Goal: Information Seeking & Learning: Check status

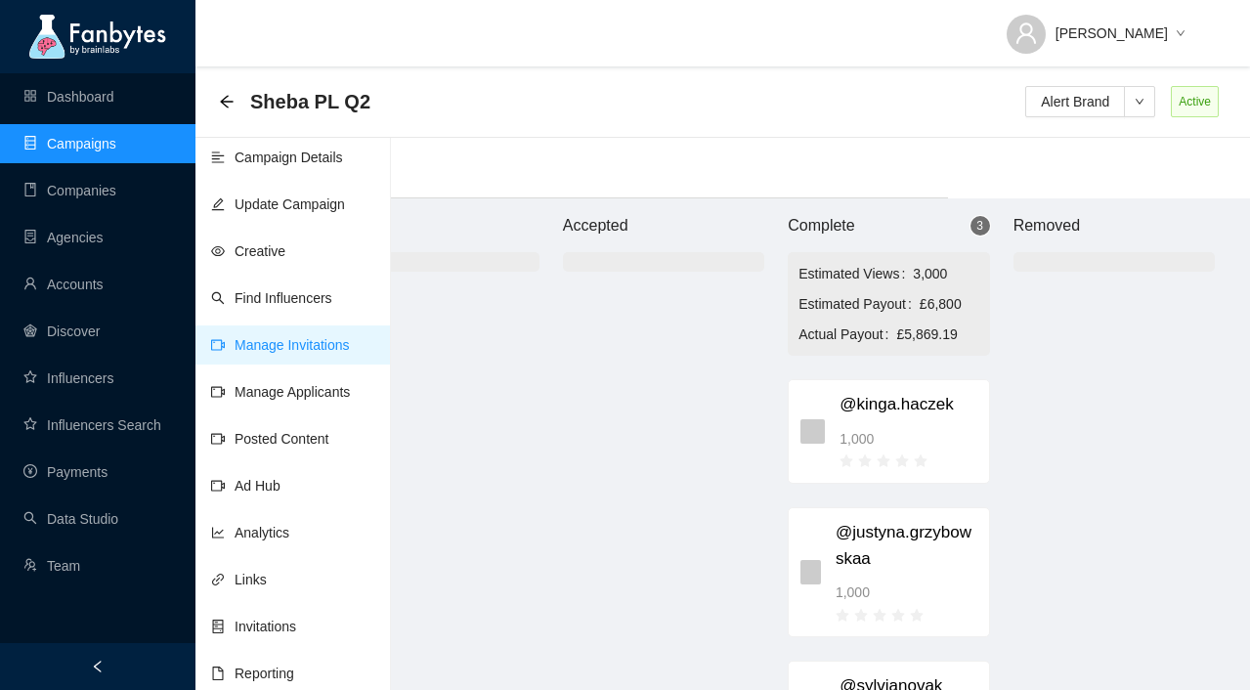
scroll to position [0, 302]
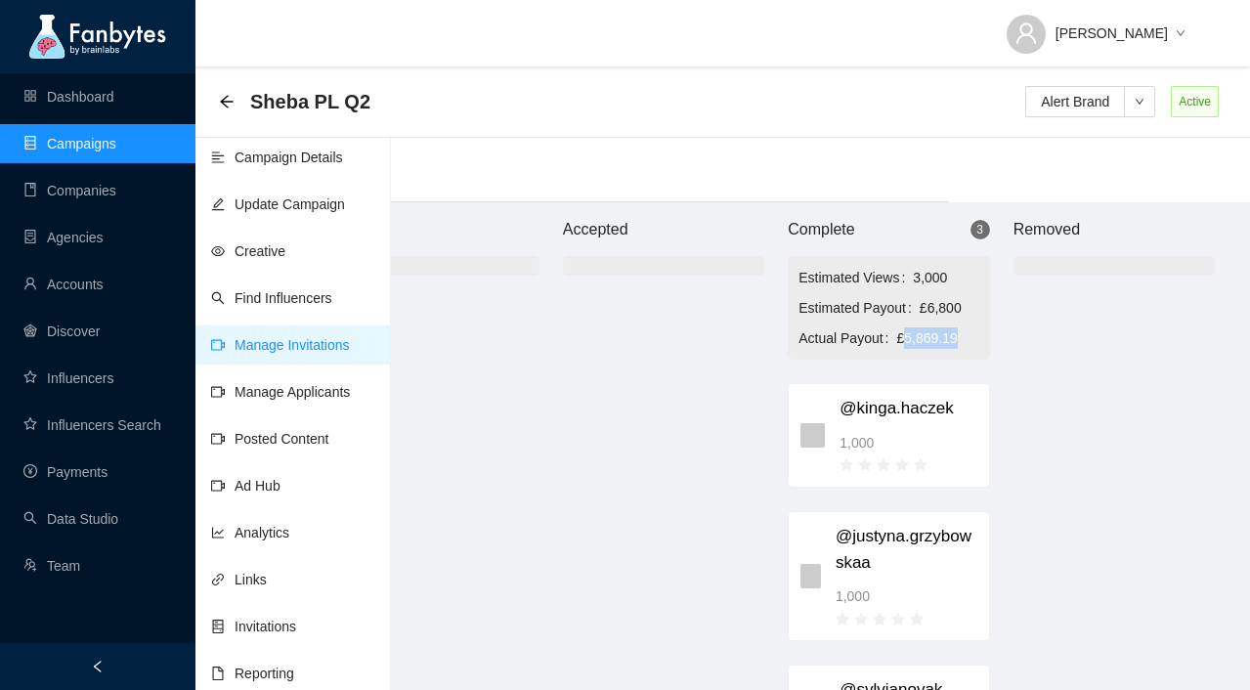
drag, startPoint x: 965, startPoint y: 339, endPoint x: 909, endPoint y: 338, distance: 55.7
click at [909, 338] on span "£5,869.19" at bounding box center [939, 339] width 82 height 22
copy span "5,869.19"
click at [1142, 384] on div at bounding box center [1114, 504] width 201 height 411
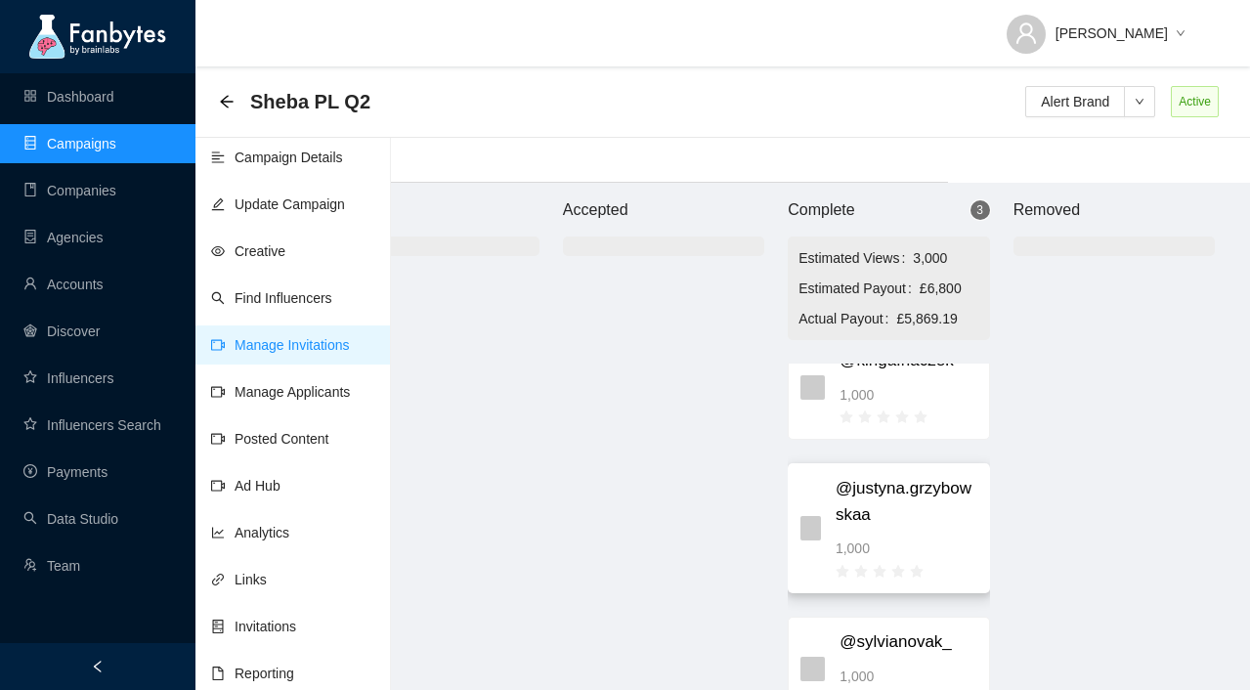
scroll to position [83, 0]
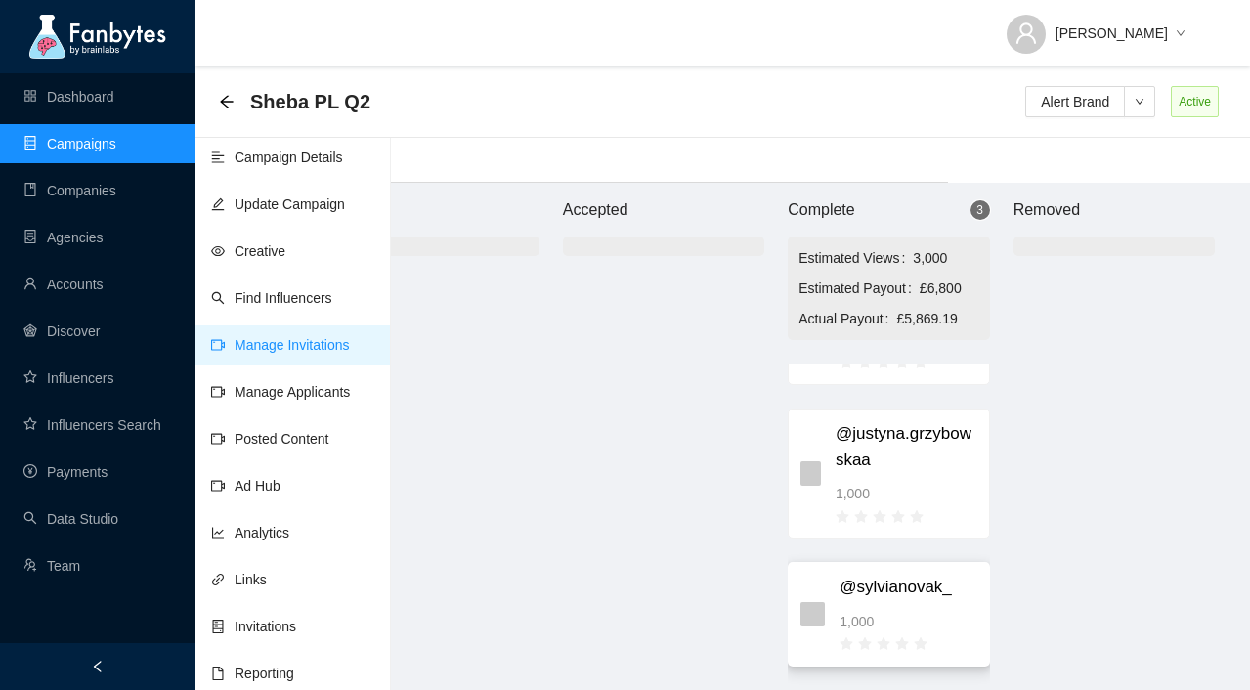
click at [955, 614] on div "1,000" at bounding box center [908, 622] width 137 height 22
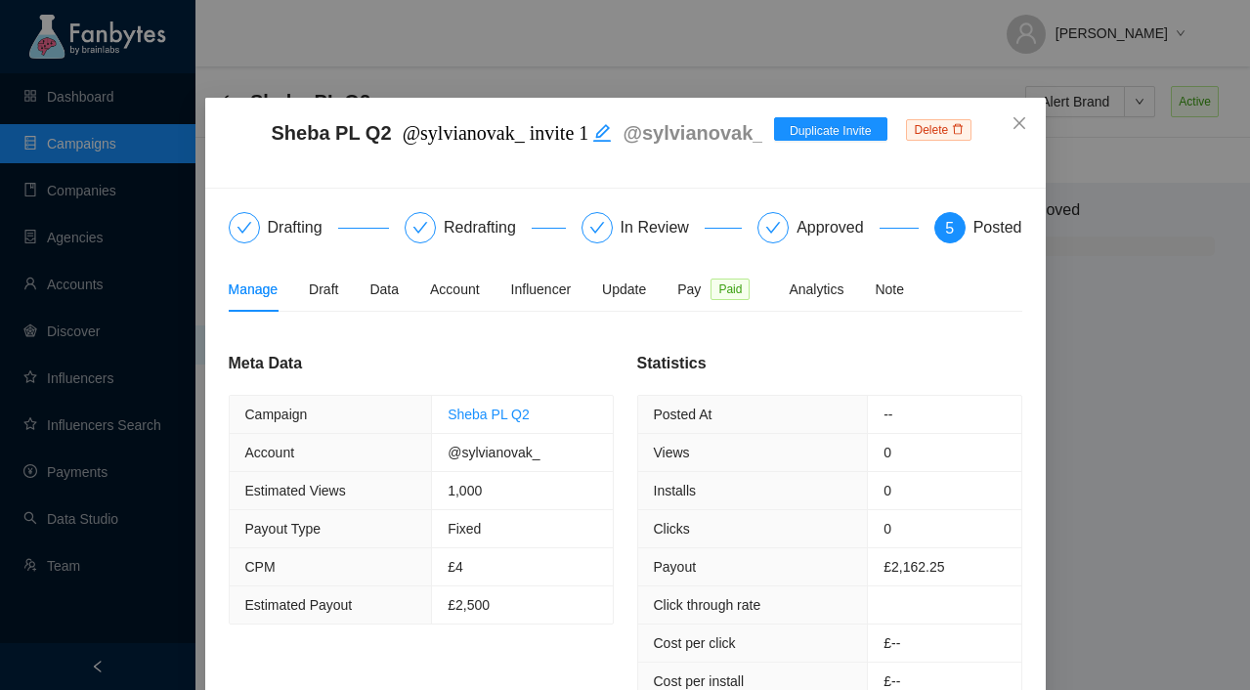
click at [1079, 384] on div "Sheba PL Q2 @sylvianovak_ invite 1 @sylvianovak_ Duplicate Invite Delete Drafti…" at bounding box center [625, 345] width 1250 height 690
click at [1010, 117] on span "Close" at bounding box center [1019, 124] width 53 height 53
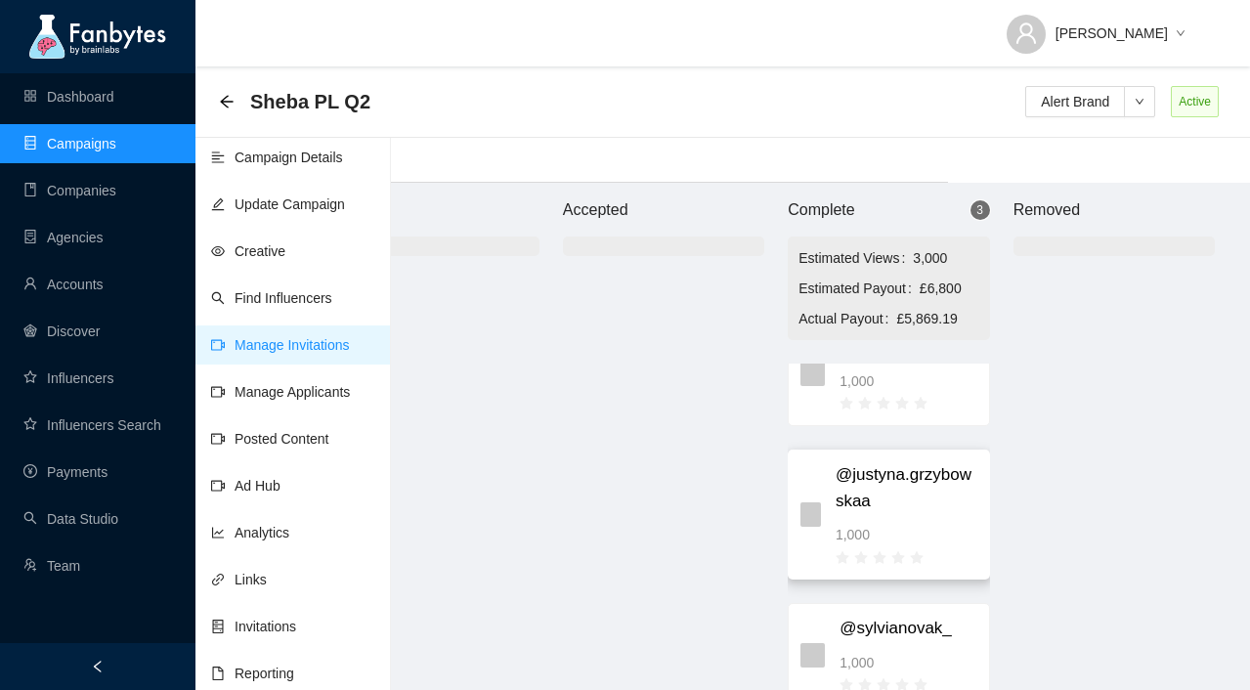
scroll to position [0, 0]
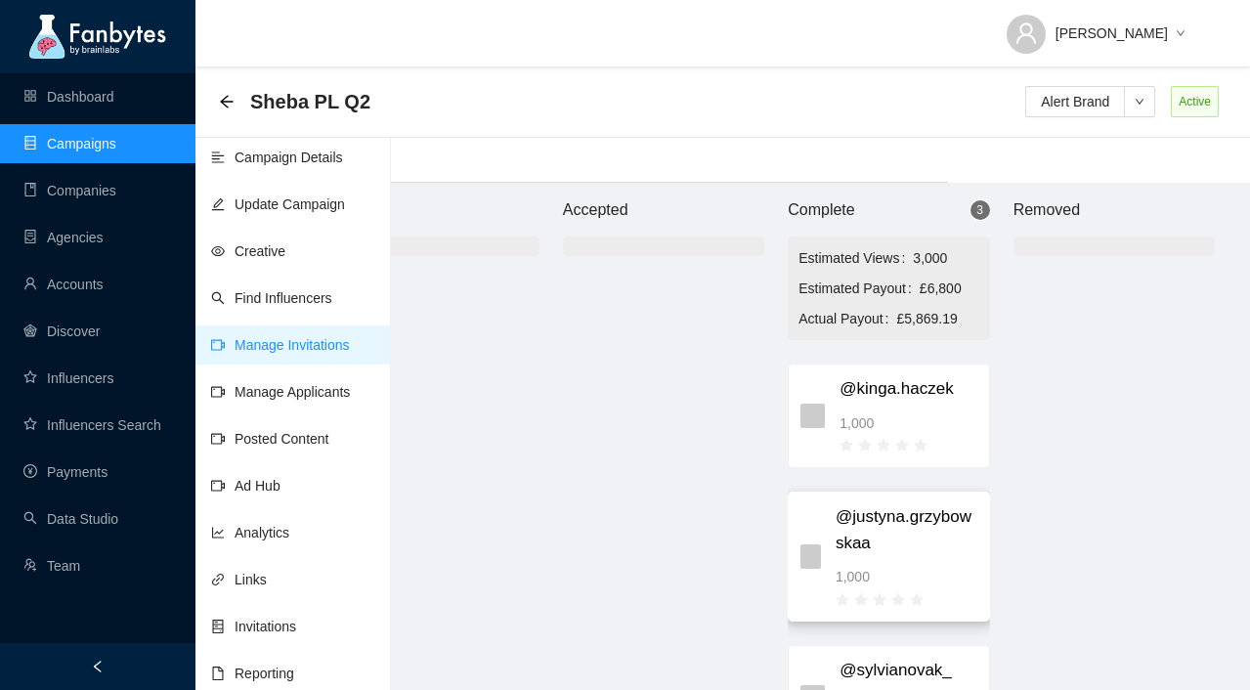
click at [924, 554] on span "@justyna.grzybowskaa" at bounding box center [907, 530] width 142 height 52
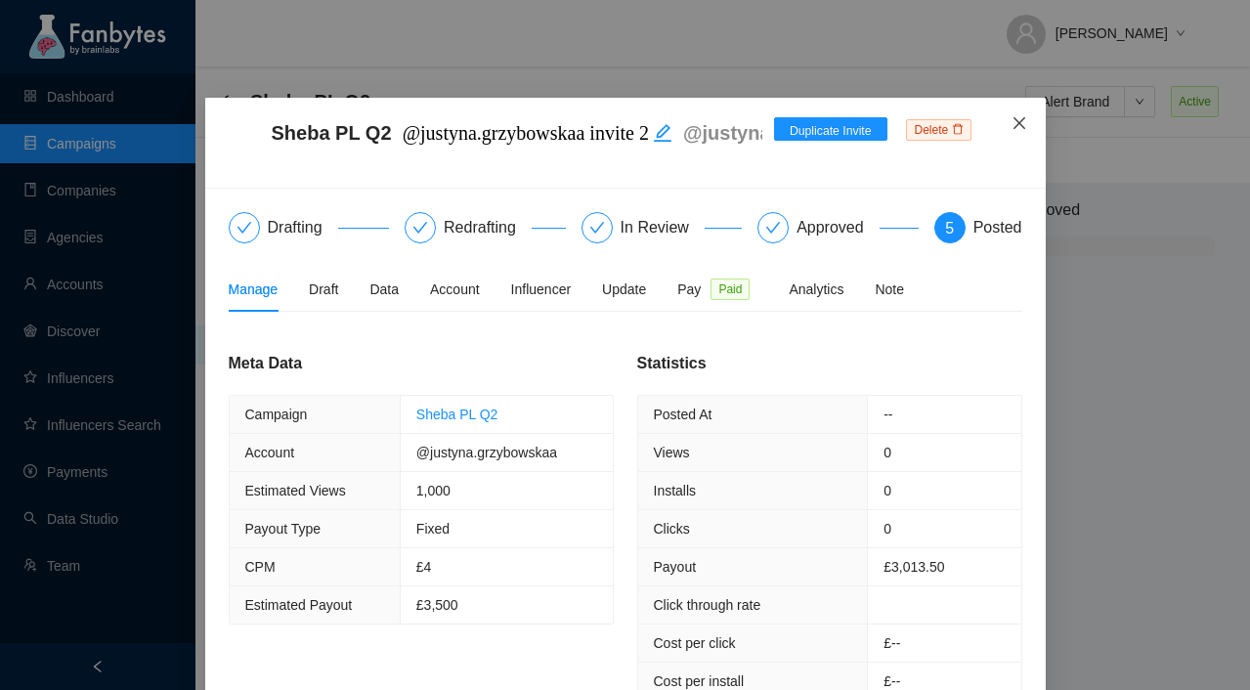
click at [1017, 122] on icon "close" at bounding box center [1019, 123] width 12 height 12
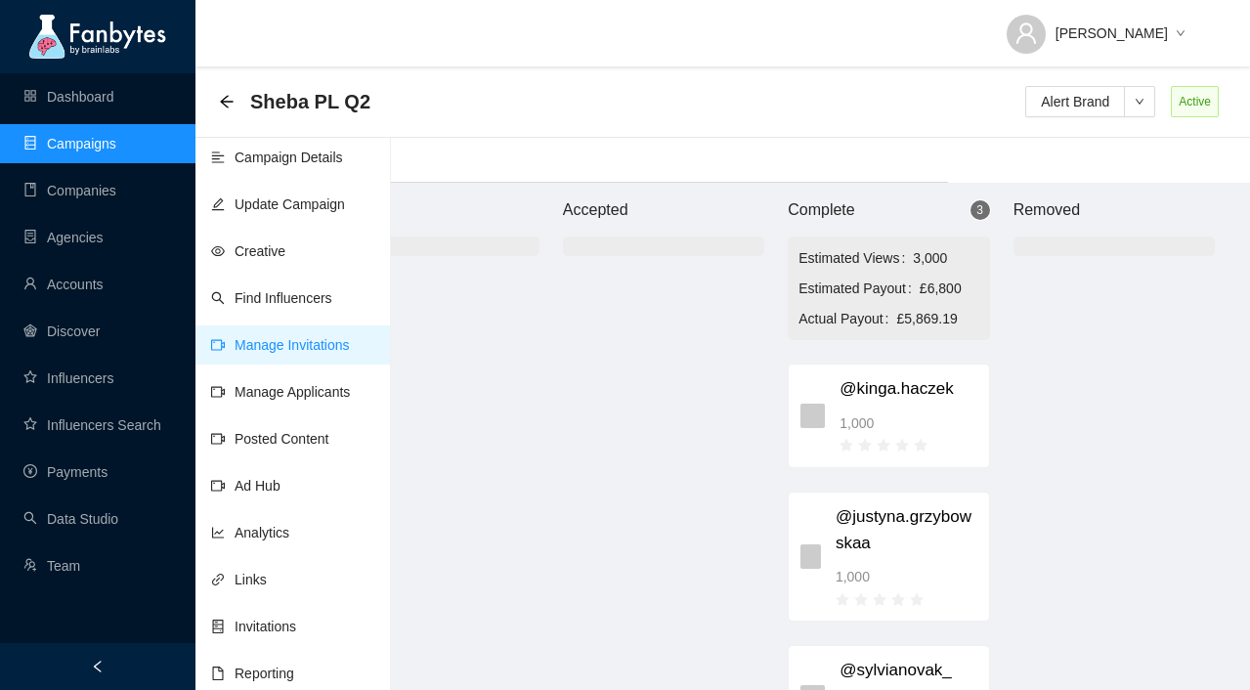
click at [114, 136] on link "Campaigns" at bounding box center [69, 144] width 93 height 16
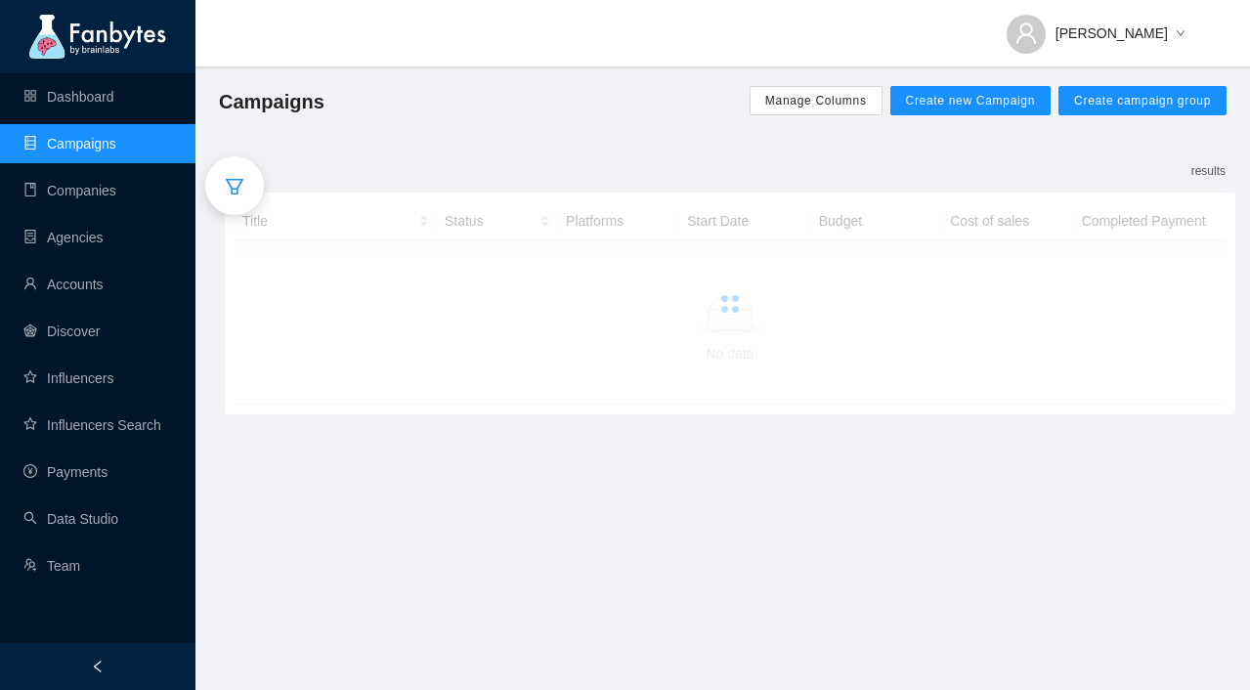
click at [238, 179] on icon "filter" at bounding box center [235, 187] width 18 height 16
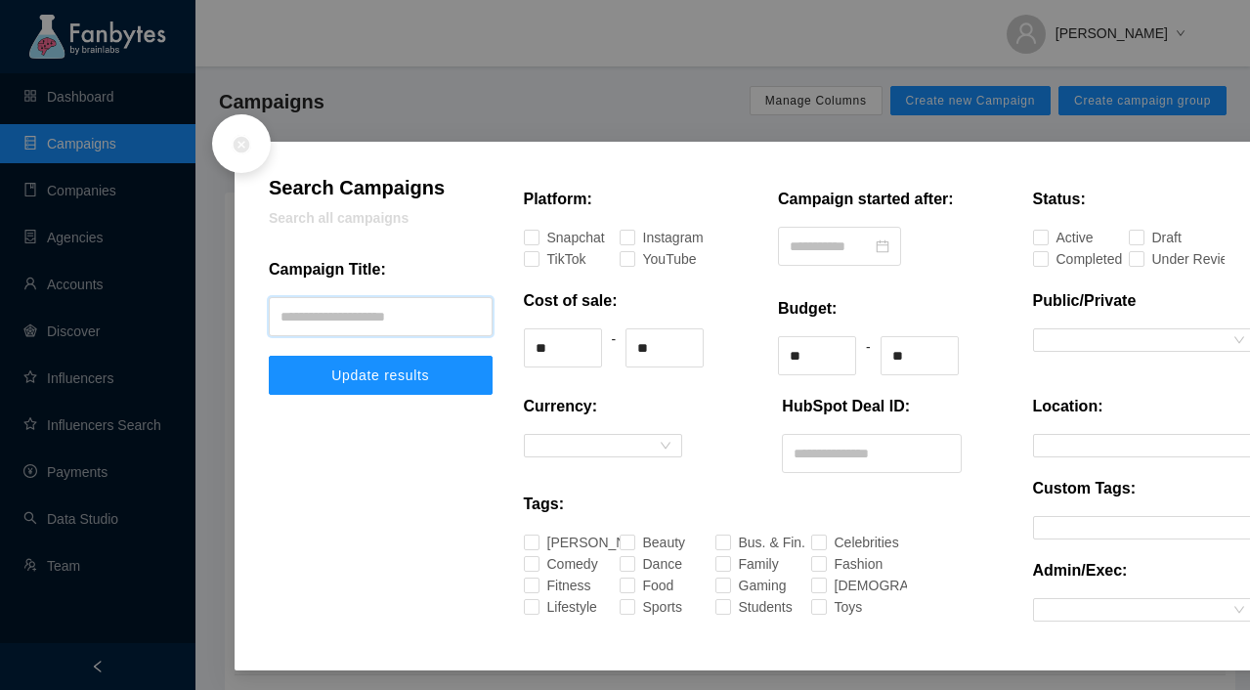
click at [323, 310] on input "text" at bounding box center [381, 316] width 224 height 39
type input "*****"
click at [269, 356] on button "Update results" at bounding box center [381, 375] width 224 height 39
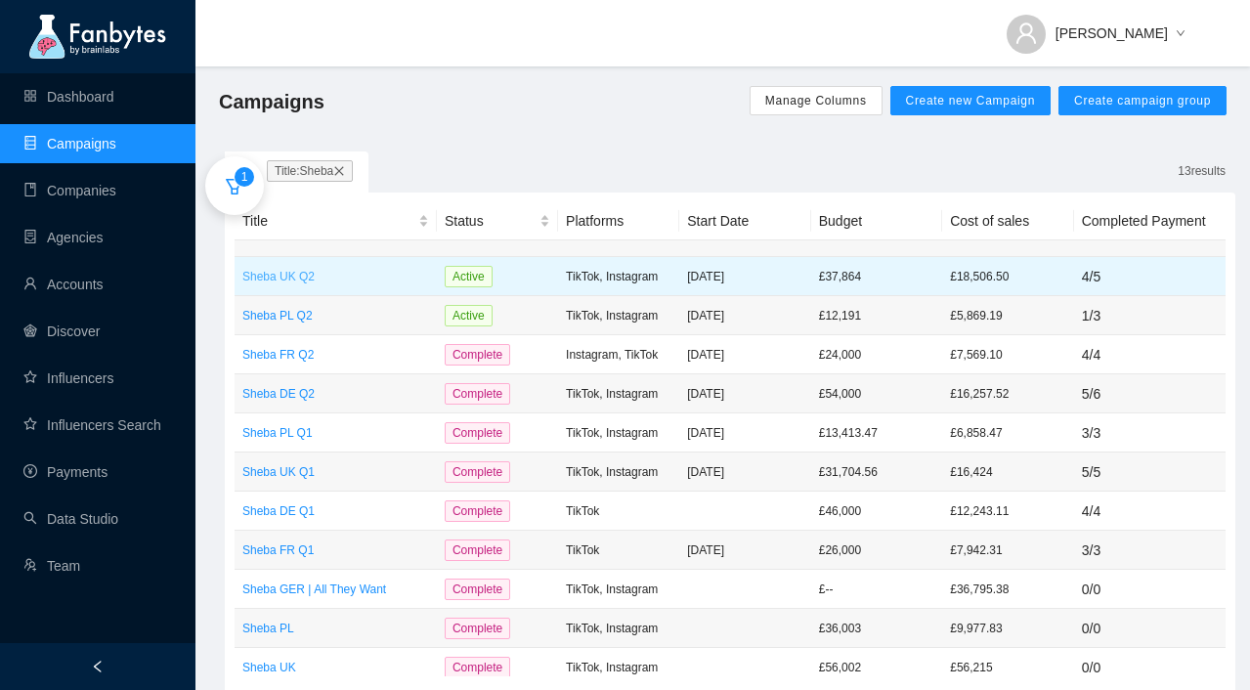
click at [416, 272] on p "Sheba UK Q2" at bounding box center [335, 277] width 187 height 20
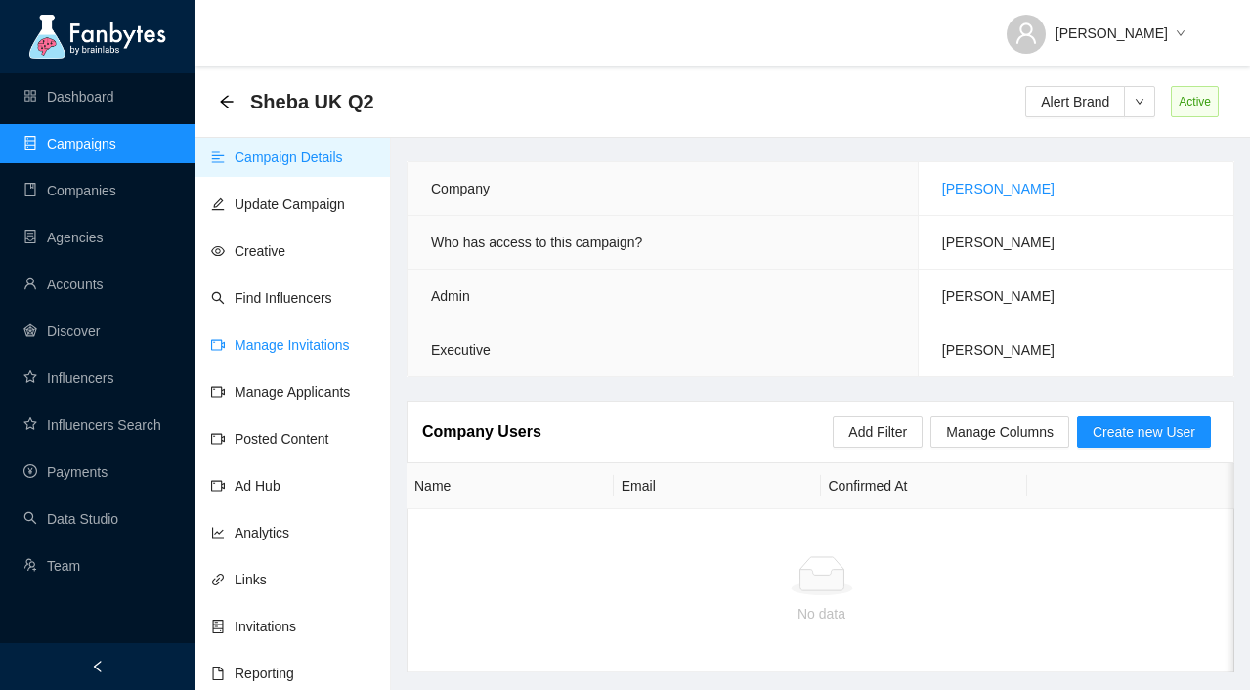
drag, startPoint x: 306, startPoint y: 352, endPoint x: 317, endPoint y: 349, distance: 11.1
click at [306, 352] on link "Manage Invitations" at bounding box center [280, 345] width 139 height 16
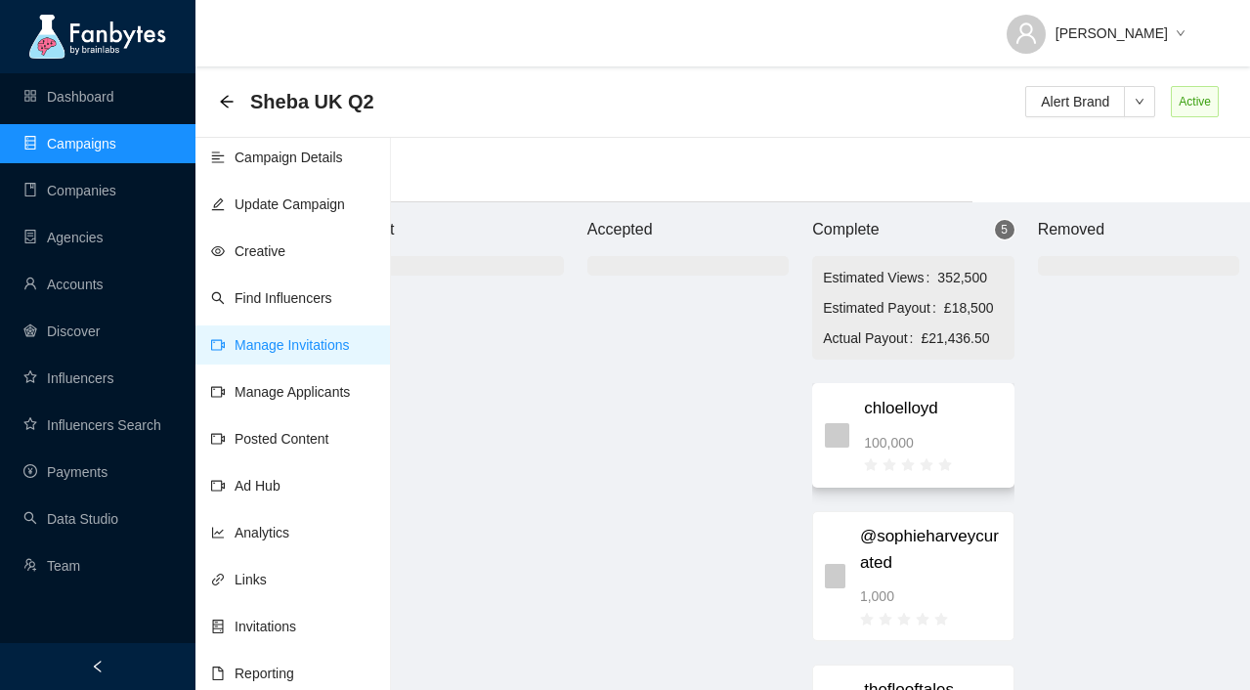
scroll to position [0, 302]
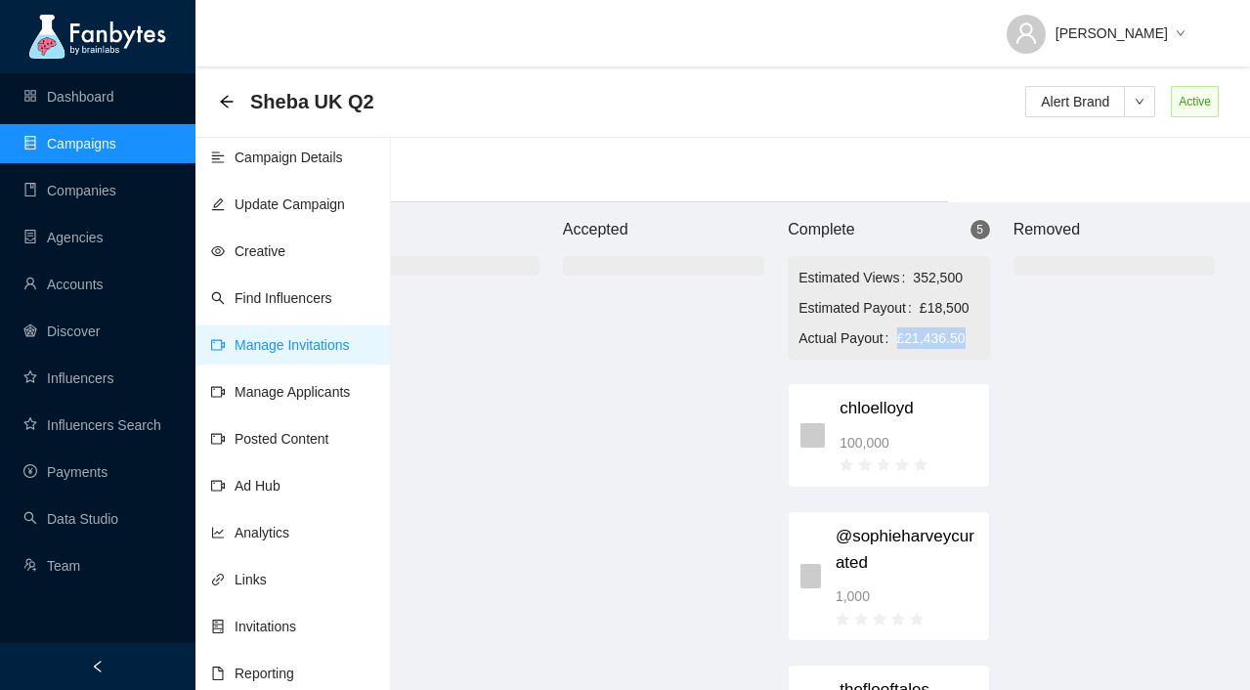
drag, startPoint x: 975, startPoint y: 336, endPoint x: 897, endPoint y: 337, distance: 78.2
click at [897, 337] on div "Actual Payout £21,436.50" at bounding box center [889, 339] width 180 height 22
copy div "£21,436.50"
click at [1033, 515] on div at bounding box center [1114, 504] width 201 height 411
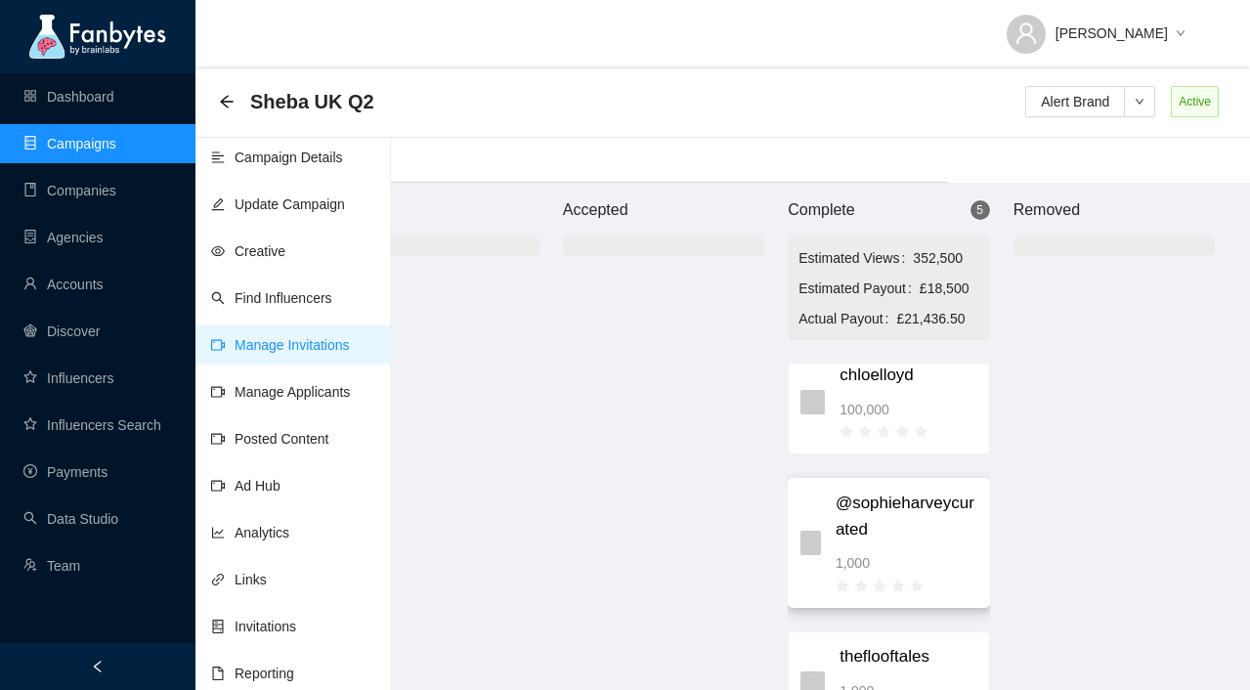
scroll to position [0, 0]
